Goal: Information Seeking & Learning: Learn about a topic

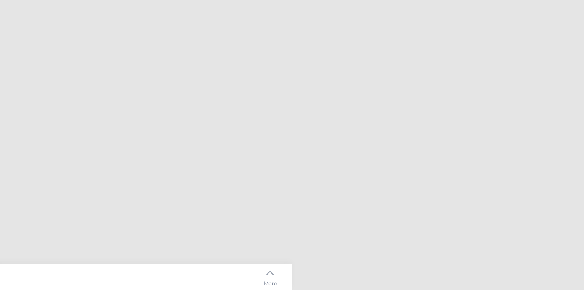
click at [273, 274] on icon at bounding box center [270, 273] width 10 height 10
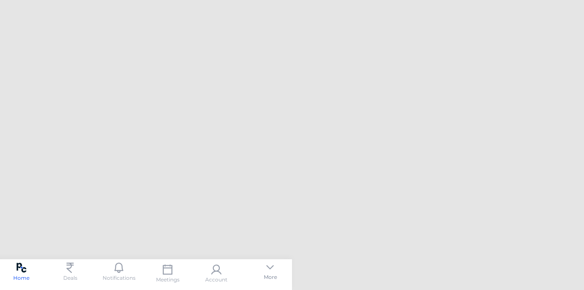
click at [270, 271] on icon at bounding box center [270, 267] width 10 height 10
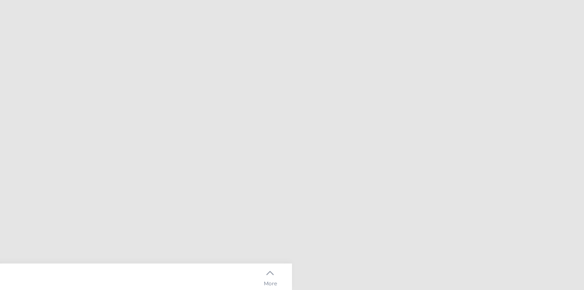
click at [270, 271] on icon at bounding box center [270, 273] width 10 height 10
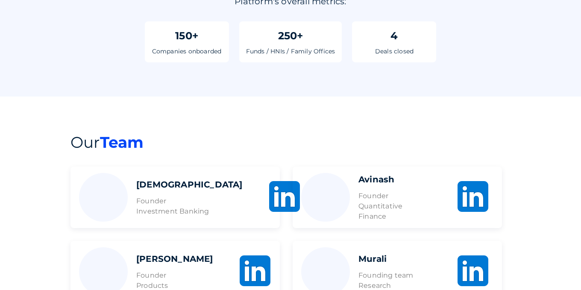
scroll to position [428, 0]
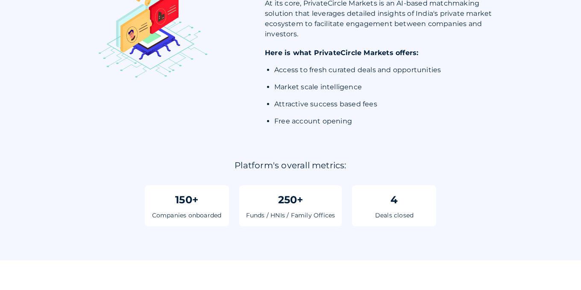
click at [394, 213] on div "Deals closed" at bounding box center [394, 215] width 38 height 9
click at [395, 194] on div "4" at bounding box center [394, 199] width 7 height 15
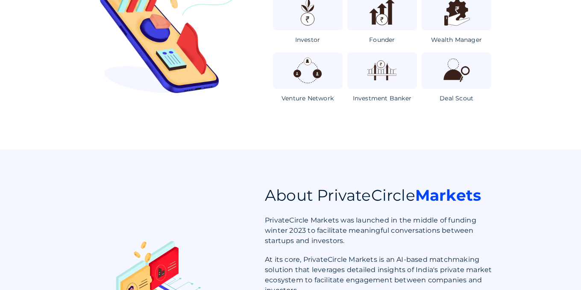
click at [450, 195] on strong "Markets" at bounding box center [449, 195] width 66 height 19
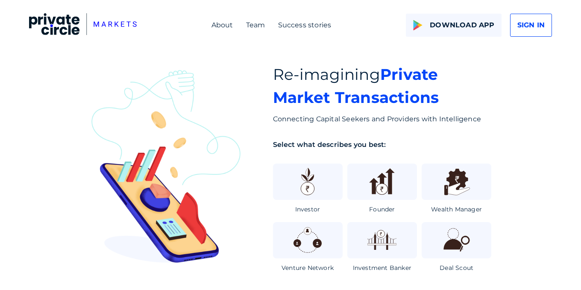
scroll to position [0, 0]
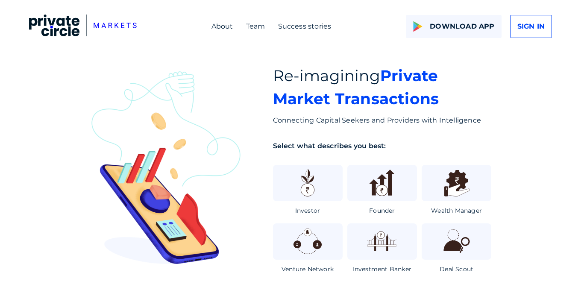
click at [137, 198] on img at bounding box center [166, 167] width 154 height 193
click at [301, 27] on div "Success stories" at bounding box center [304, 26] width 53 height 10
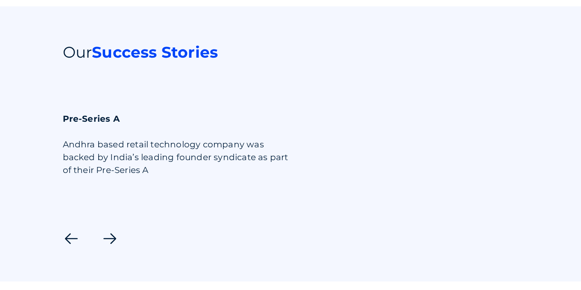
scroll to position [1003, 0]
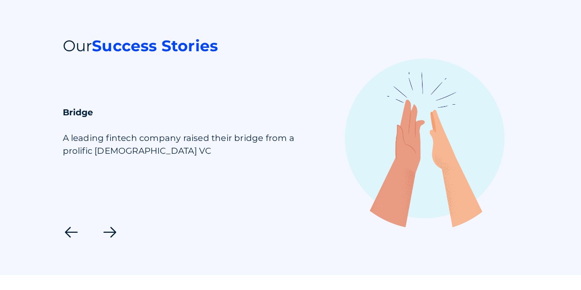
click at [108, 233] on icon at bounding box center [109, 232] width 17 height 17
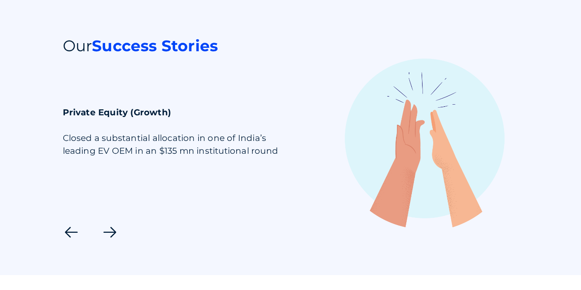
click at [108, 233] on icon at bounding box center [109, 232] width 17 height 17
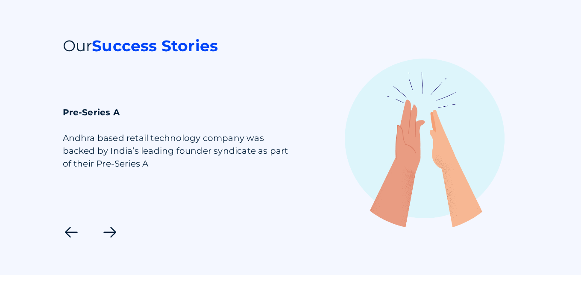
click at [108, 233] on icon at bounding box center [109, 232] width 17 height 17
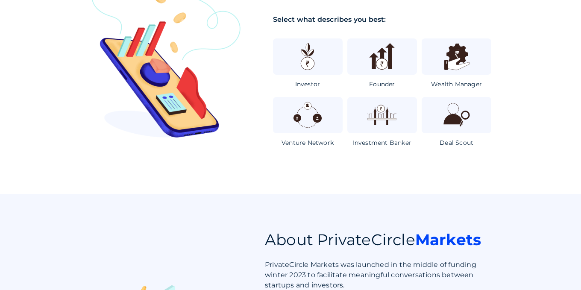
scroll to position [0, 0]
